Goal: Navigation & Orientation: Find specific page/section

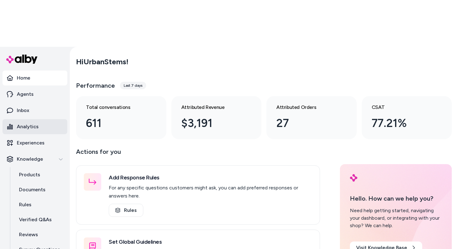
click at [36, 123] on p "Analytics" at bounding box center [28, 126] width 22 height 7
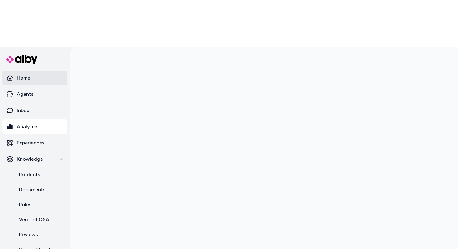
click at [33, 70] on link "Home" at bounding box center [34, 77] width 65 height 15
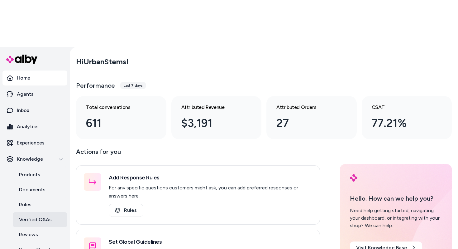
scroll to position [4, 0]
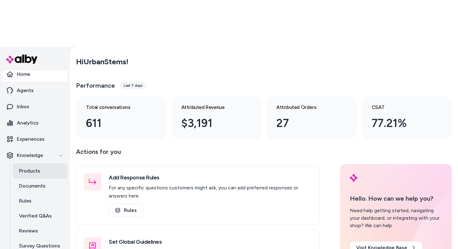
click at [31, 167] on p "Products" at bounding box center [29, 170] width 21 height 7
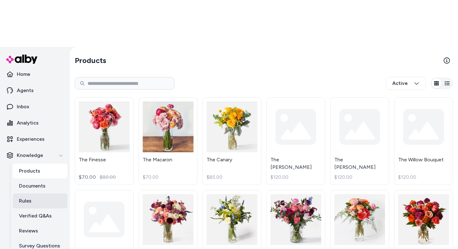
click at [38, 193] on link "Rules" at bounding box center [40, 200] width 55 height 15
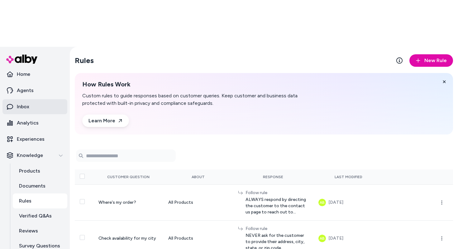
click at [23, 99] on link "Inbox" at bounding box center [34, 106] width 65 height 15
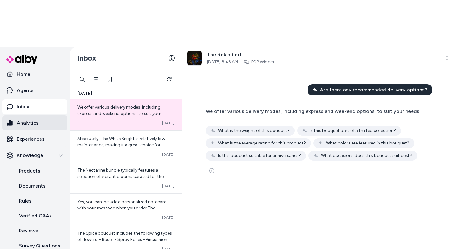
click at [26, 119] on p "Analytics" at bounding box center [28, 122] width 22 height 7
